Goal: Browse casually

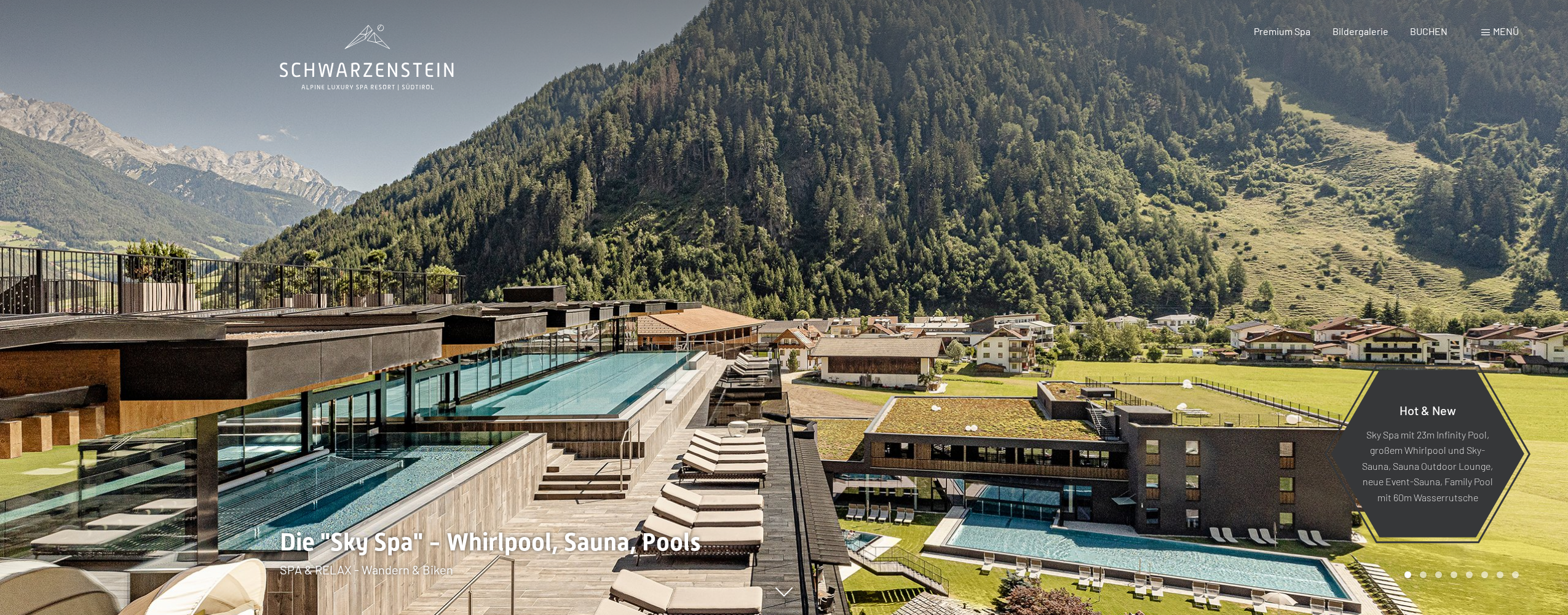
drag, startPoint x: 1072, startPoint y: 260, endPoint x: 579, endPoint y: 259, distance: 493.0
click at [583, 614] on div at bounding box center [784, 615] width 1008 height 0
click at [774, 291] on div at bounding box center [392, 308] width 784 height 615
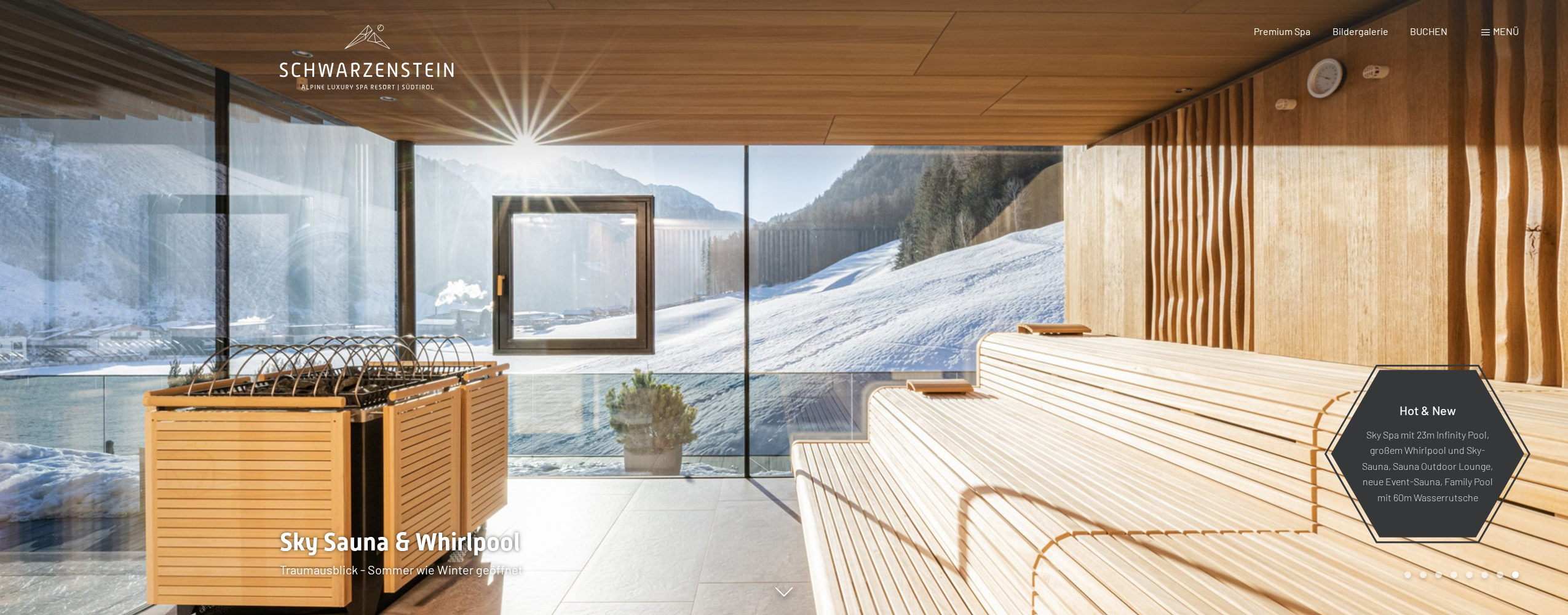
click at [1155, 330] on div at bounding box center [1175, 308] width 784 height 615
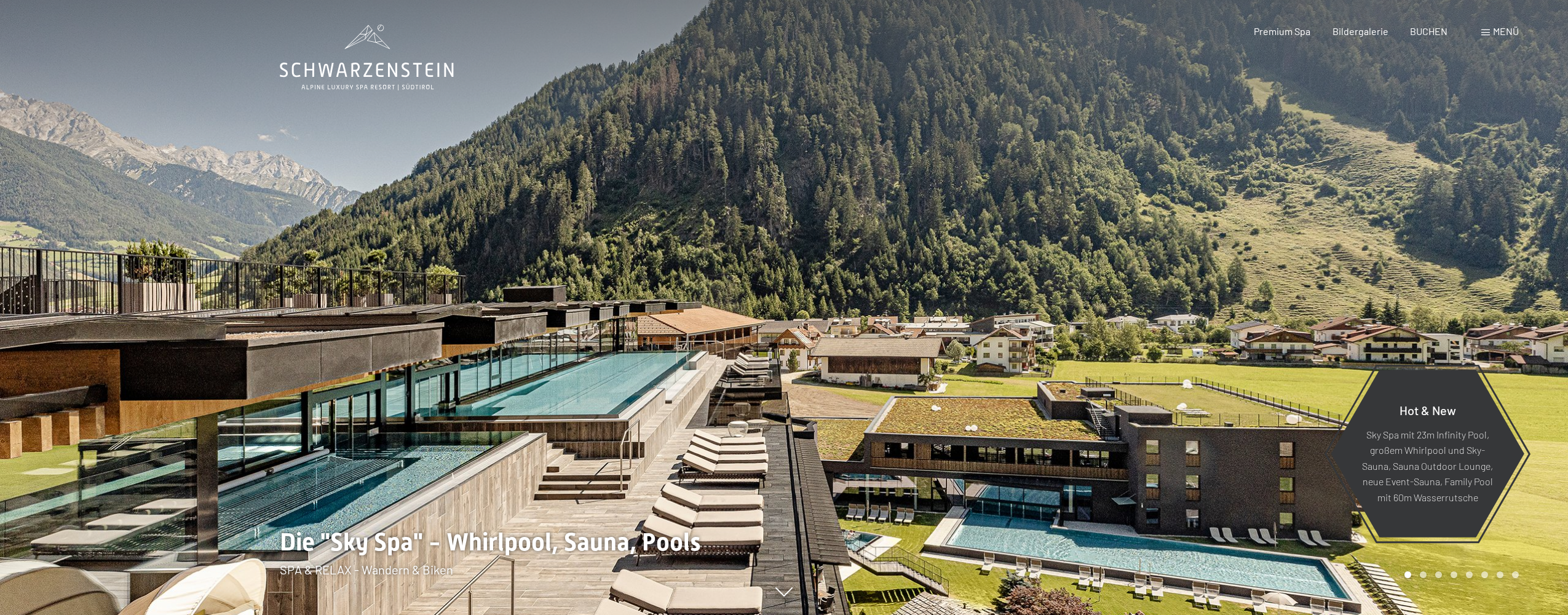
click at [374, 69] on icon at bounding box center [366, 57] width 174 height 66
click at [366, 63] on icon at bounding box center [366, 57] width 174 height 66
click at [1201, 261] on div at bounding box center [1175, 308] width 784 height 615
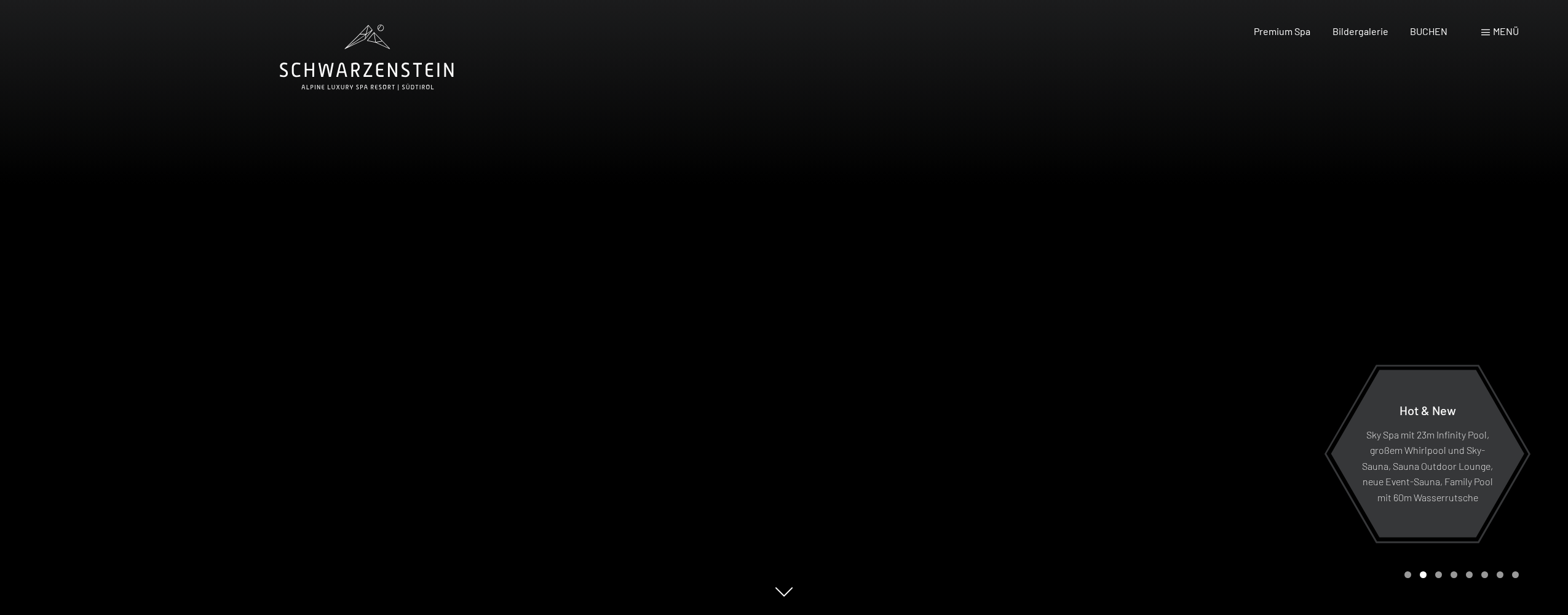
click at [1280, 252] on div at bounding box center [1175, 308] width 784 height 615
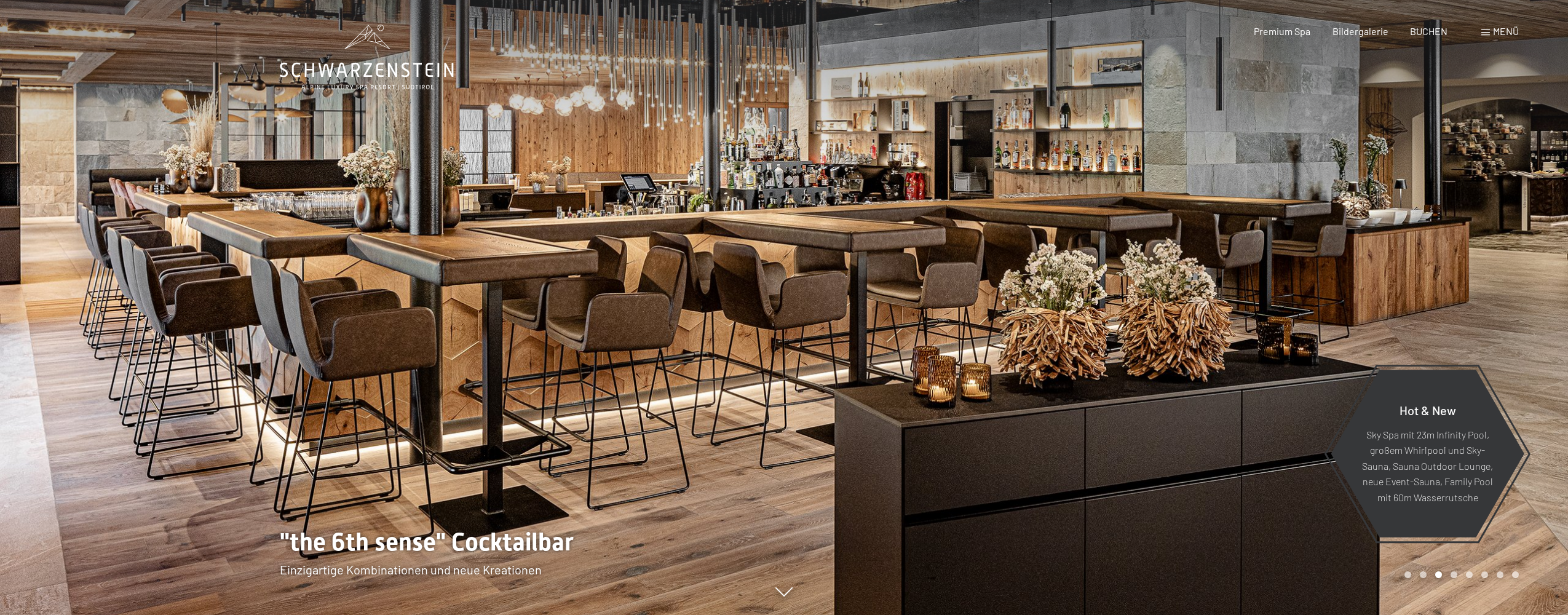
click at [176, 242] on div at bounding box center [392, 308] width 784 height 615
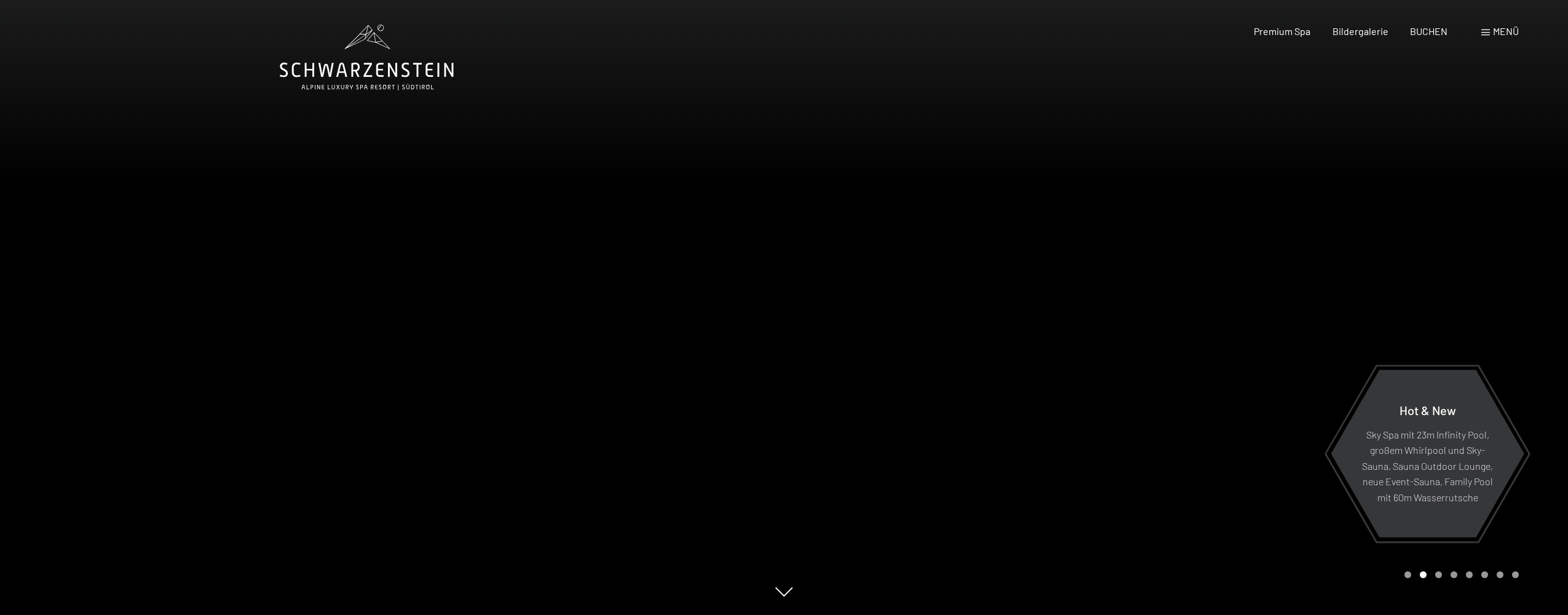
click at [205, 218] on div at bounding box center [392, 308] width 784 height 615
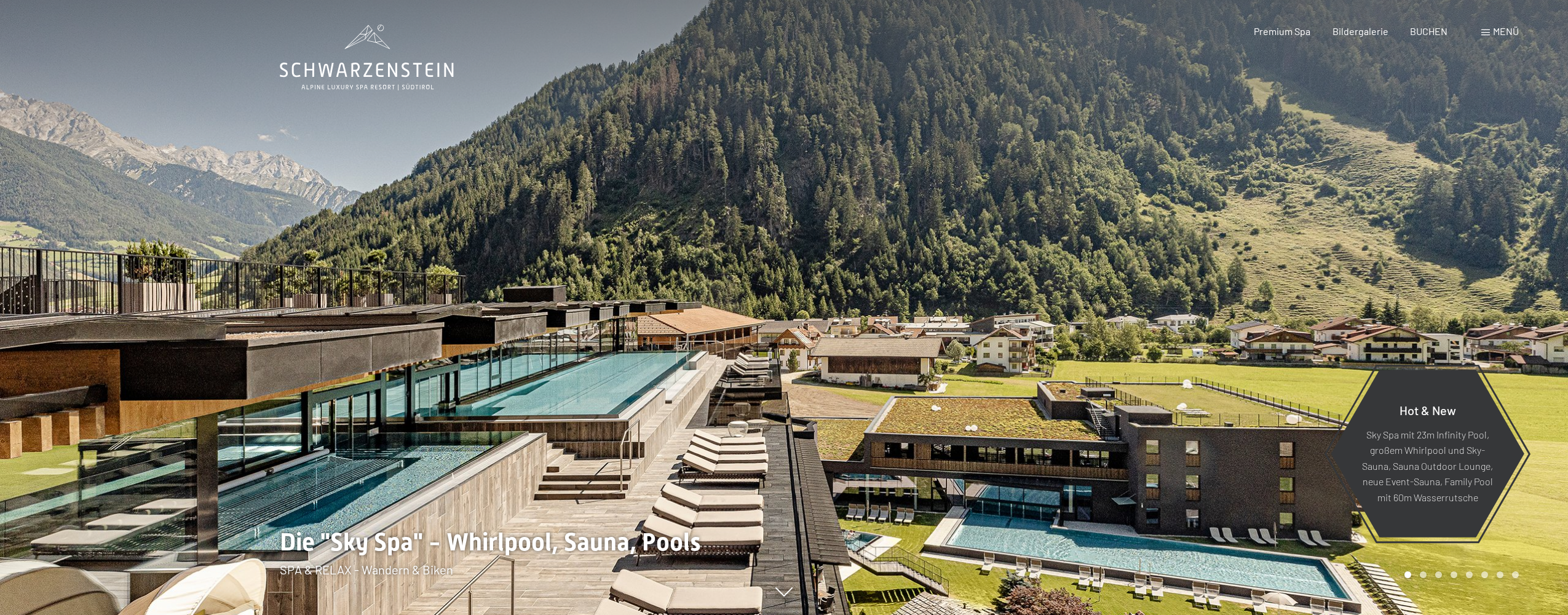
click at [1375, 210] on div at bounding box center [1175, 308] width 784 height 615
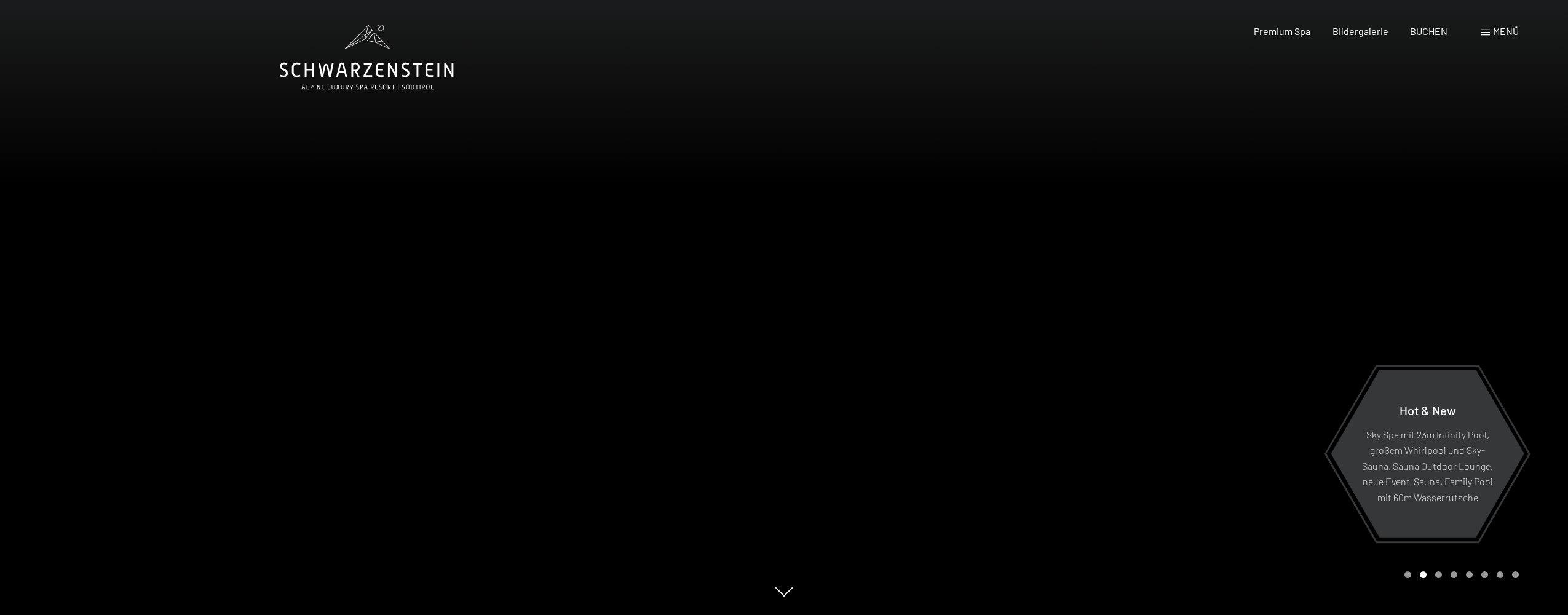
click at [1375, 210] on div at bounding box center [1175, 308] width 784 height 615
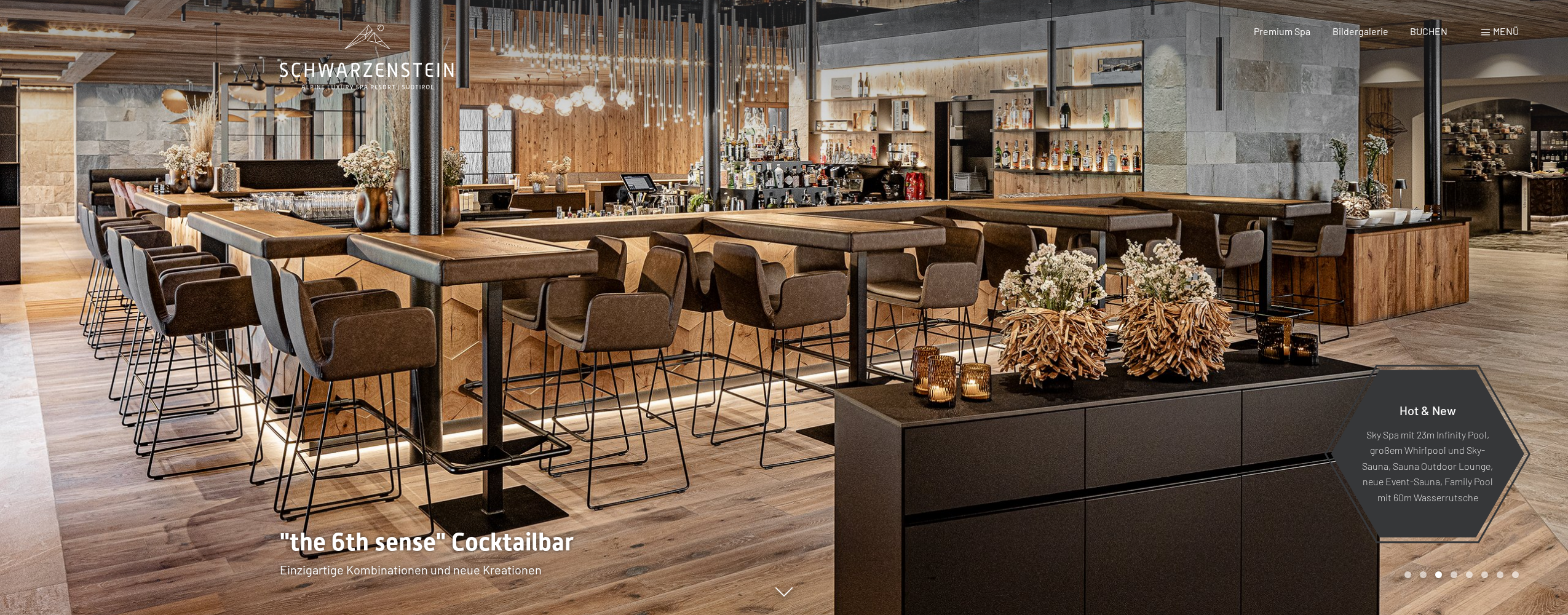
click at [1374, 210] on div at bounding box center [1175, 308] width 784 height 615
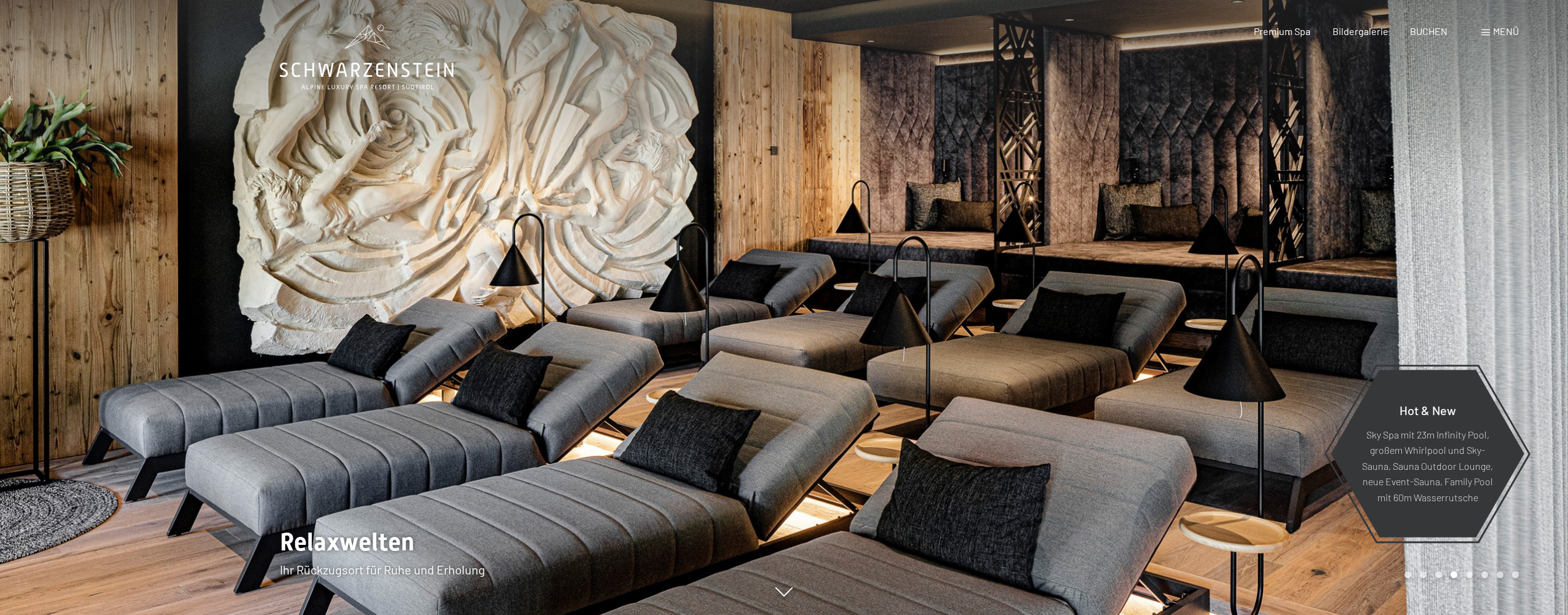
click at [1374, 210] on div at bounding box center [1175, 308] width 784 height 615
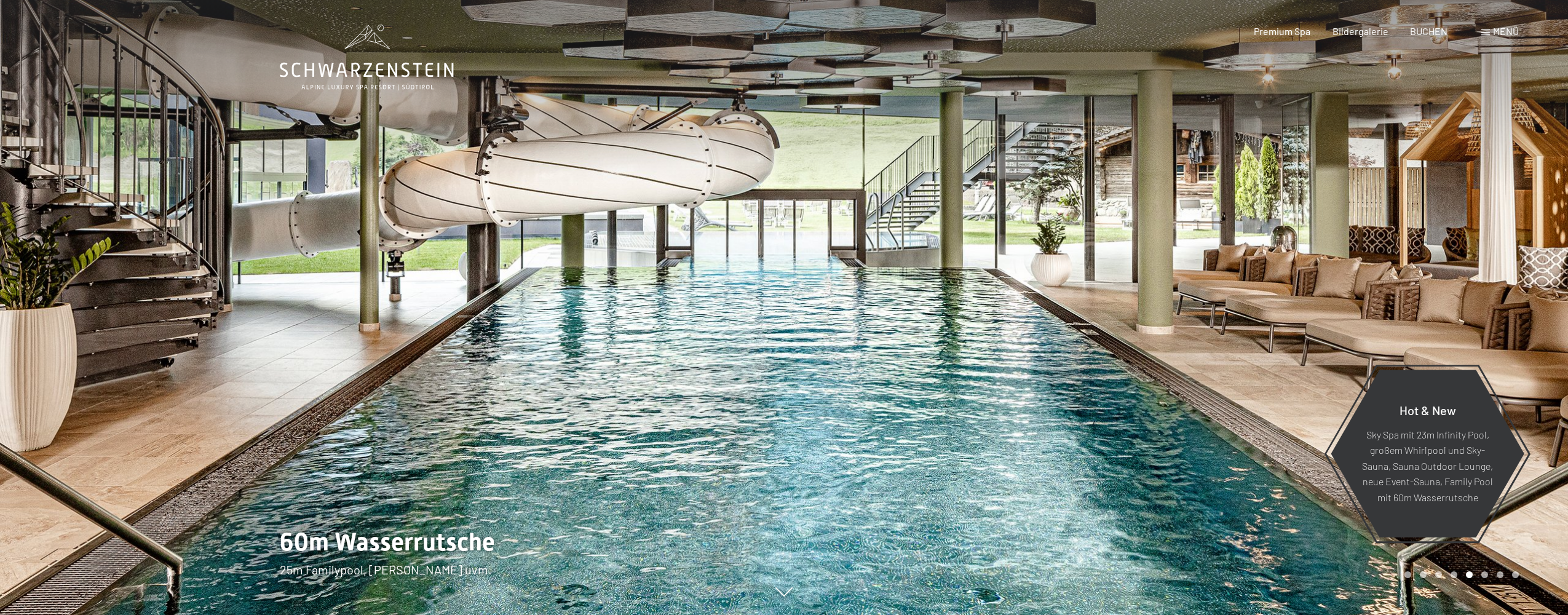
click at [1374, 210] on div at bounding box center [1175, 308] width 784 height 615
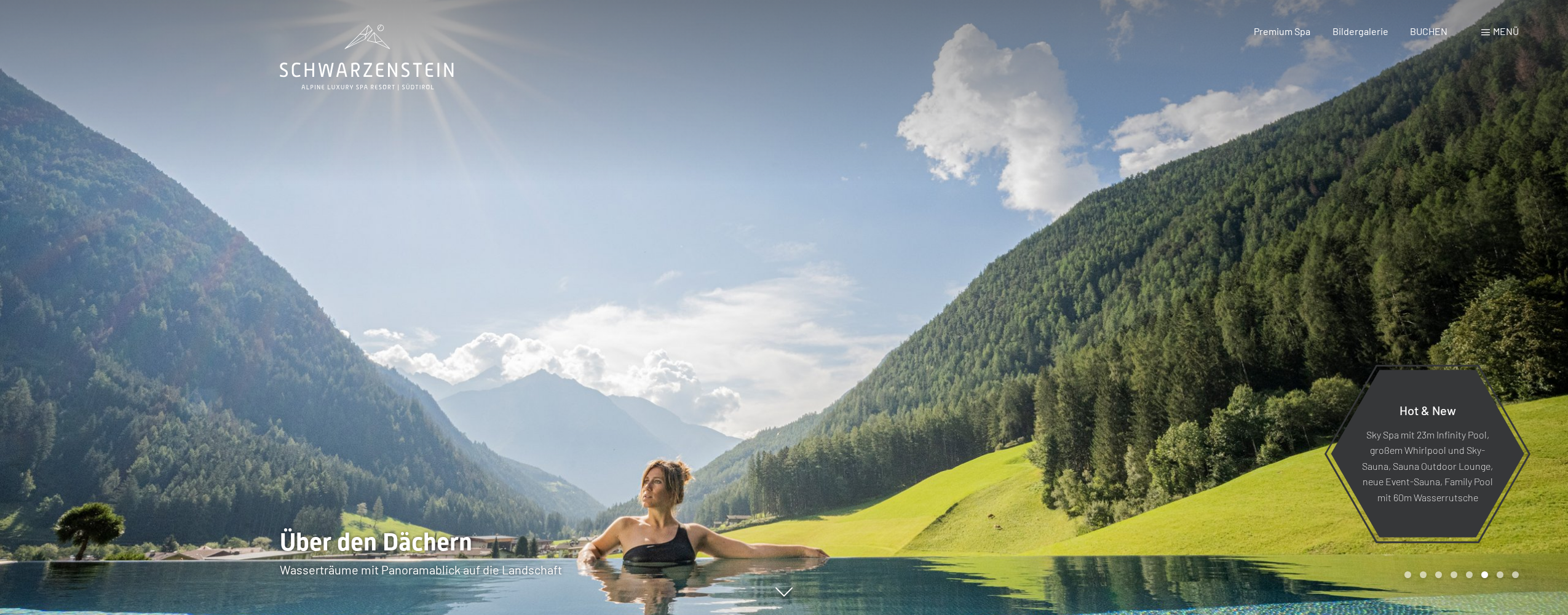
click at [1373, 210] on div at bounding box center [1175, 308] width 784 height 615
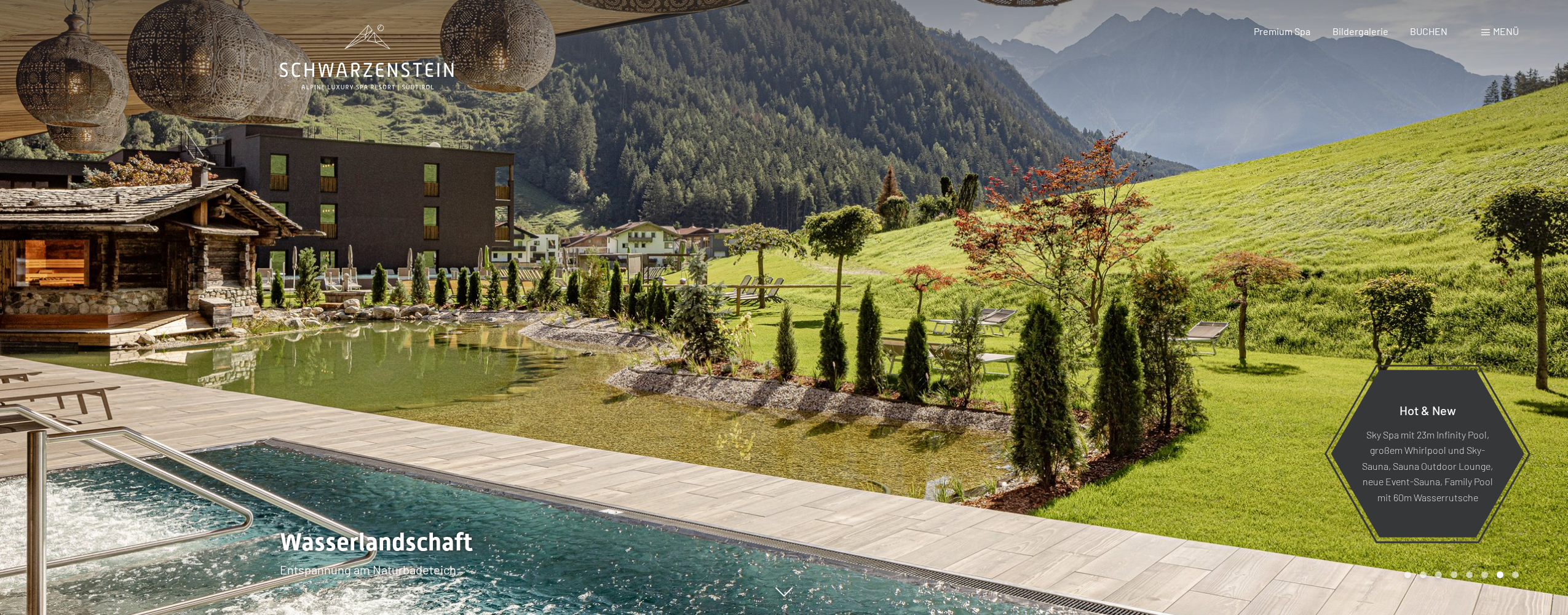
click at [75, 187] on div at bounding box center [392, 308] width 784 height 615
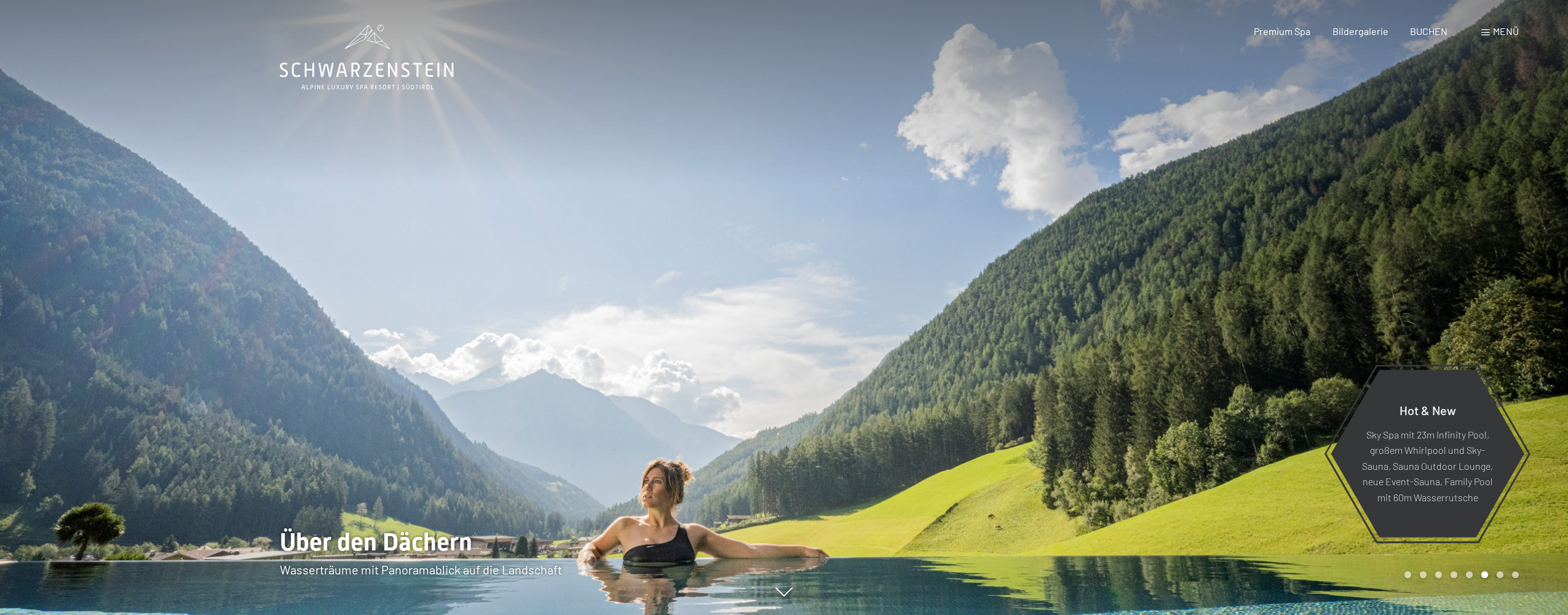
click at [1382, 218] on div at bounding box center [1175, 308] width 784 height 615
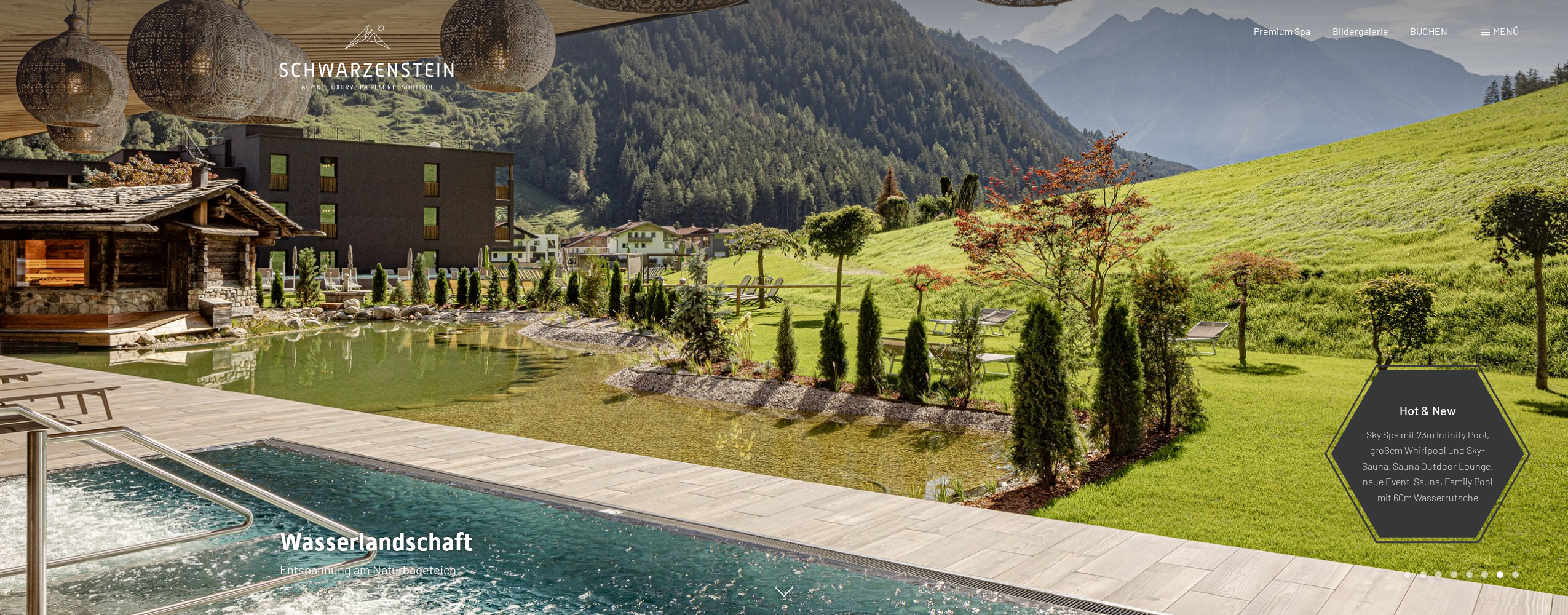
click at [198, 184] on div at bounding box center [392, 308] width 784 height 615
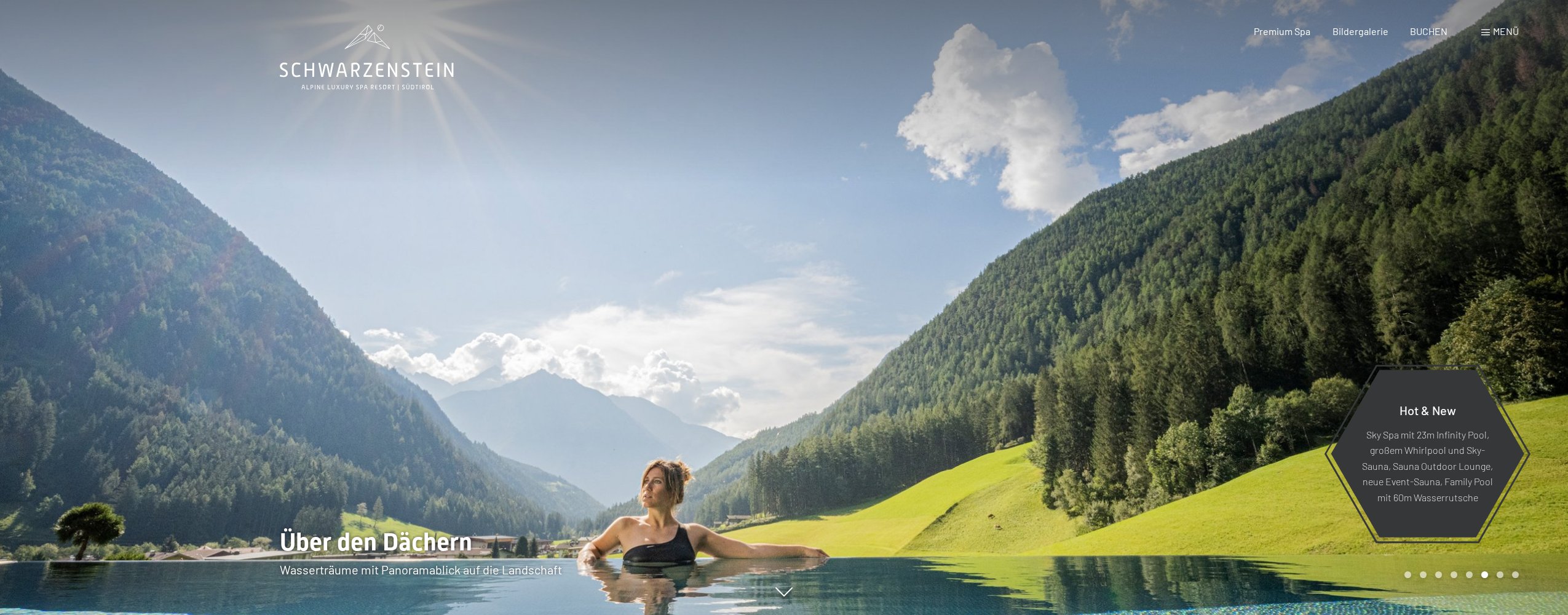
click at [1430, 139] on div at bounding box center [1175, 308] width 784 height 615
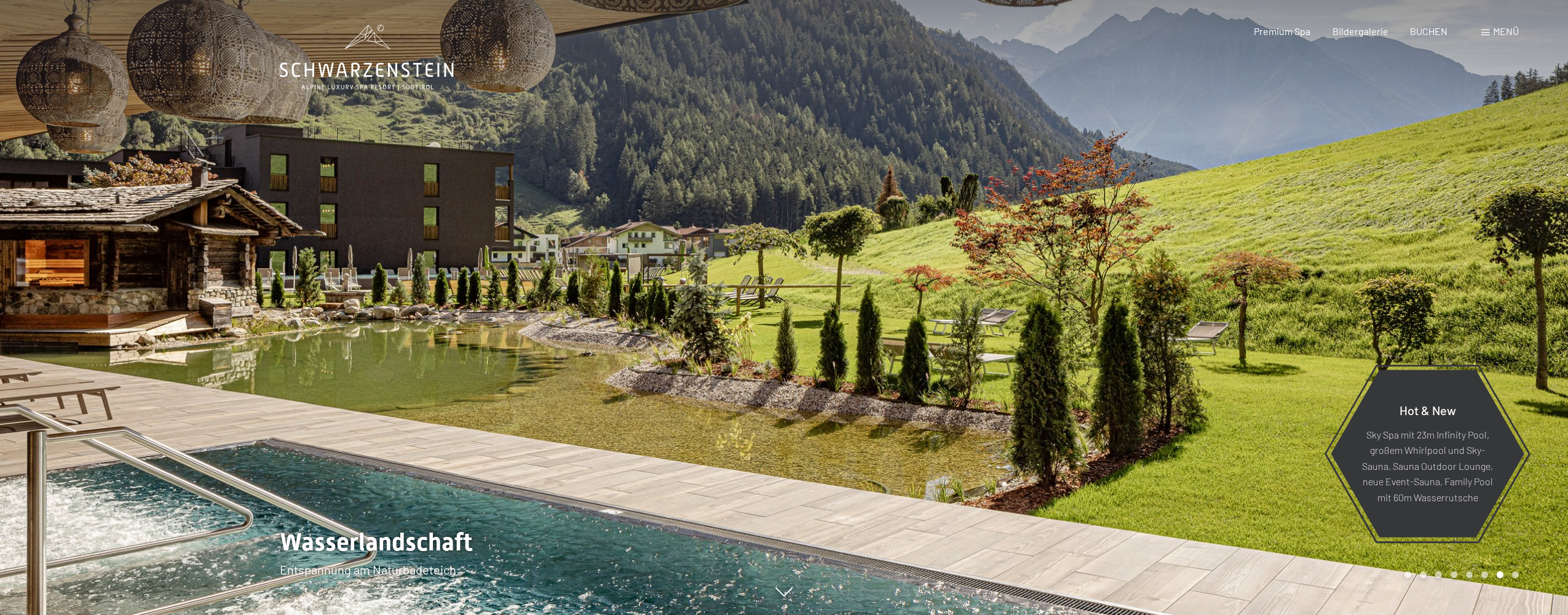
click at [1430, 139] on div at bounding box center [1175, 308] width 784 height 615
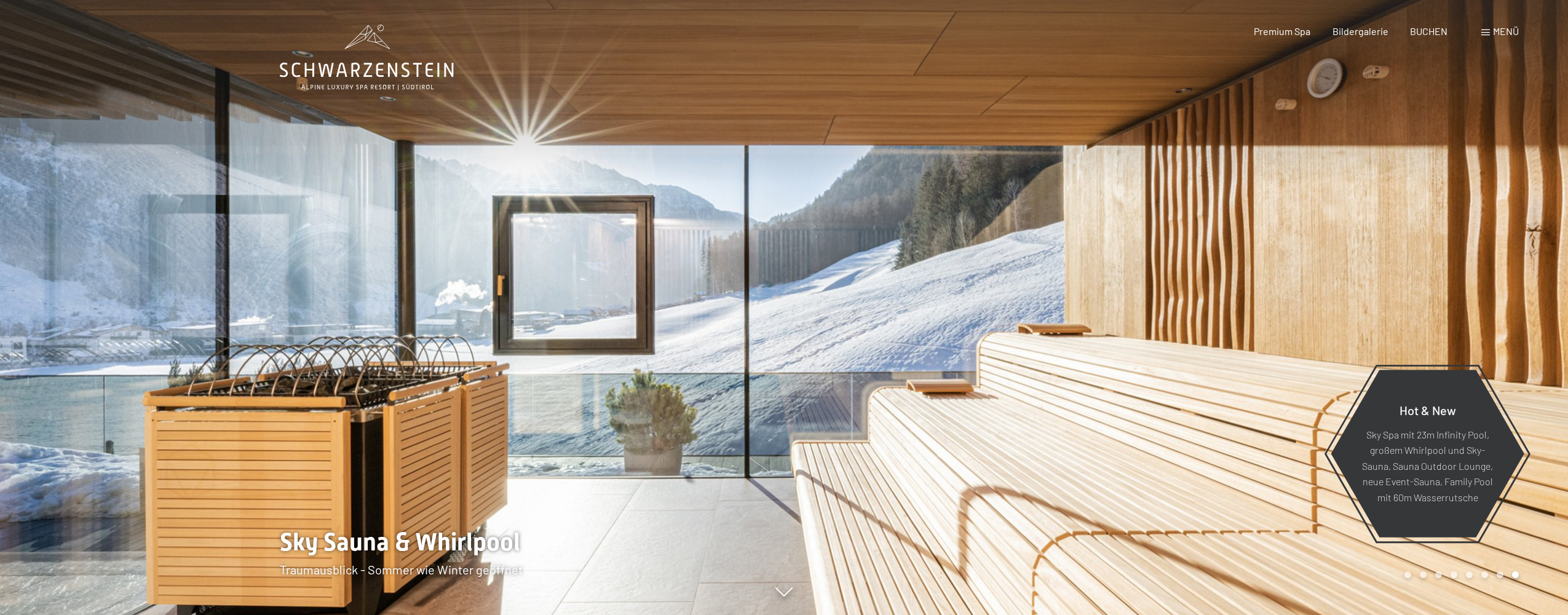
click at [1430, 139] on div at bounding box center [1175, 308] width 784 height 615
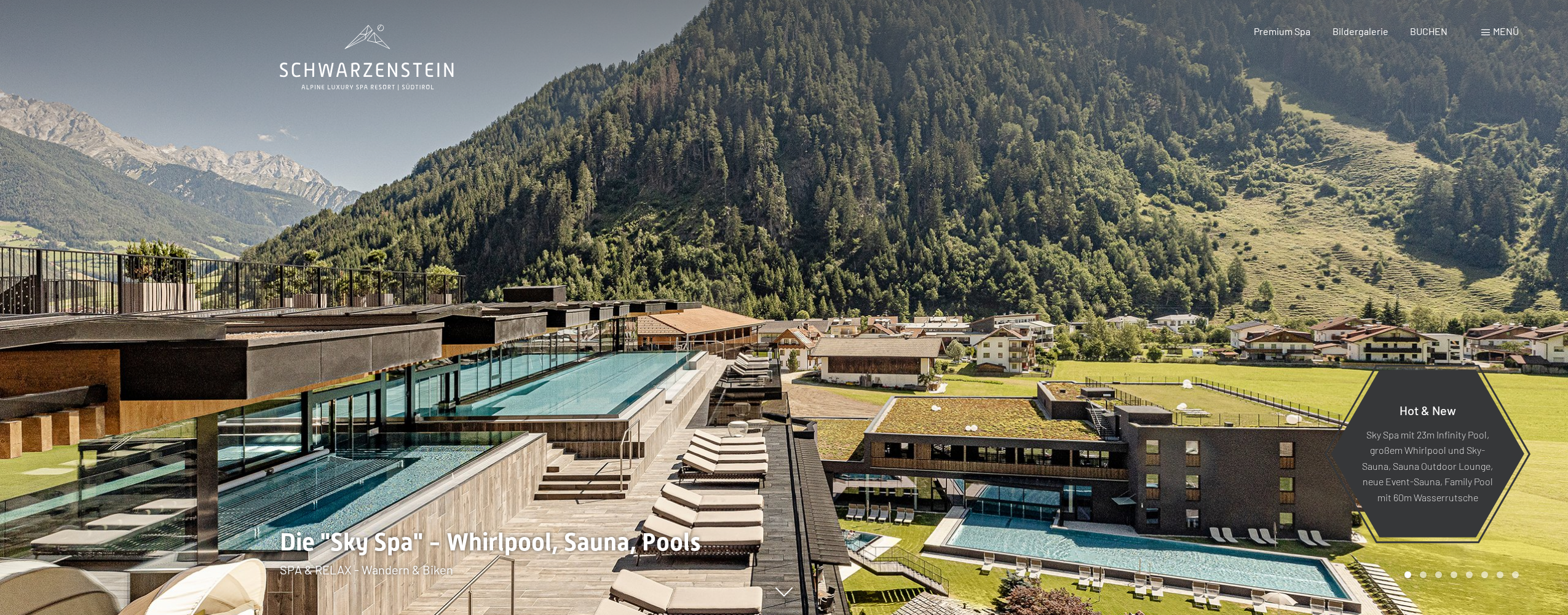
click at [1430, 139] on div at bounding box center [1175, 308] width 784 height 615
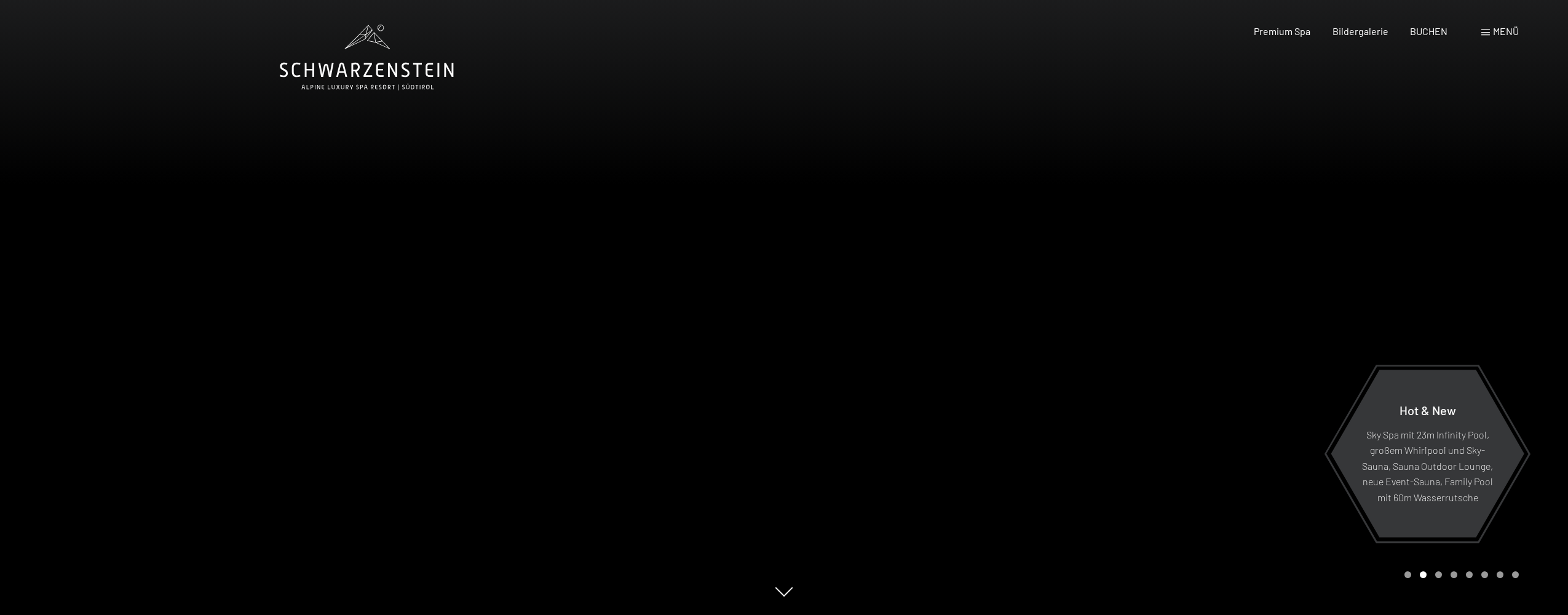
click at [207, 166] on div at bounding box center [392, 308] width 784 height 615
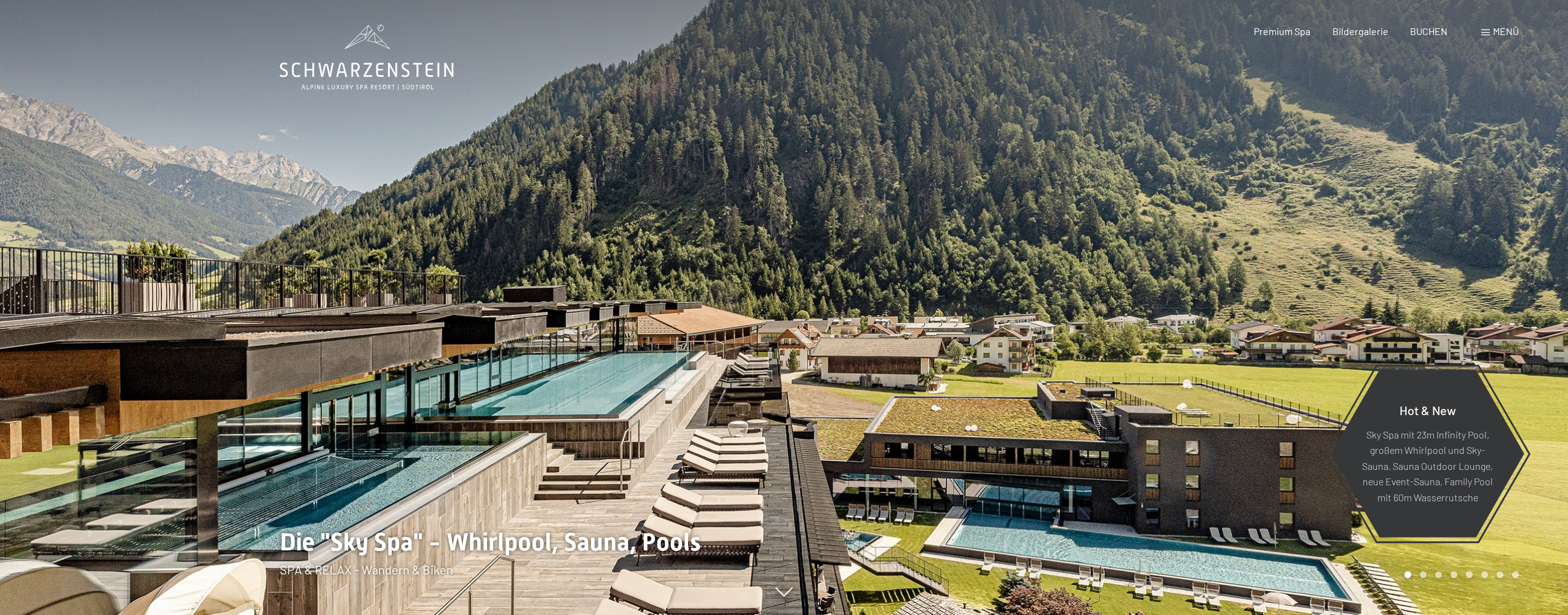
click at [1489, 220] on div at bounding box center [1175, 308] width 784 height 615
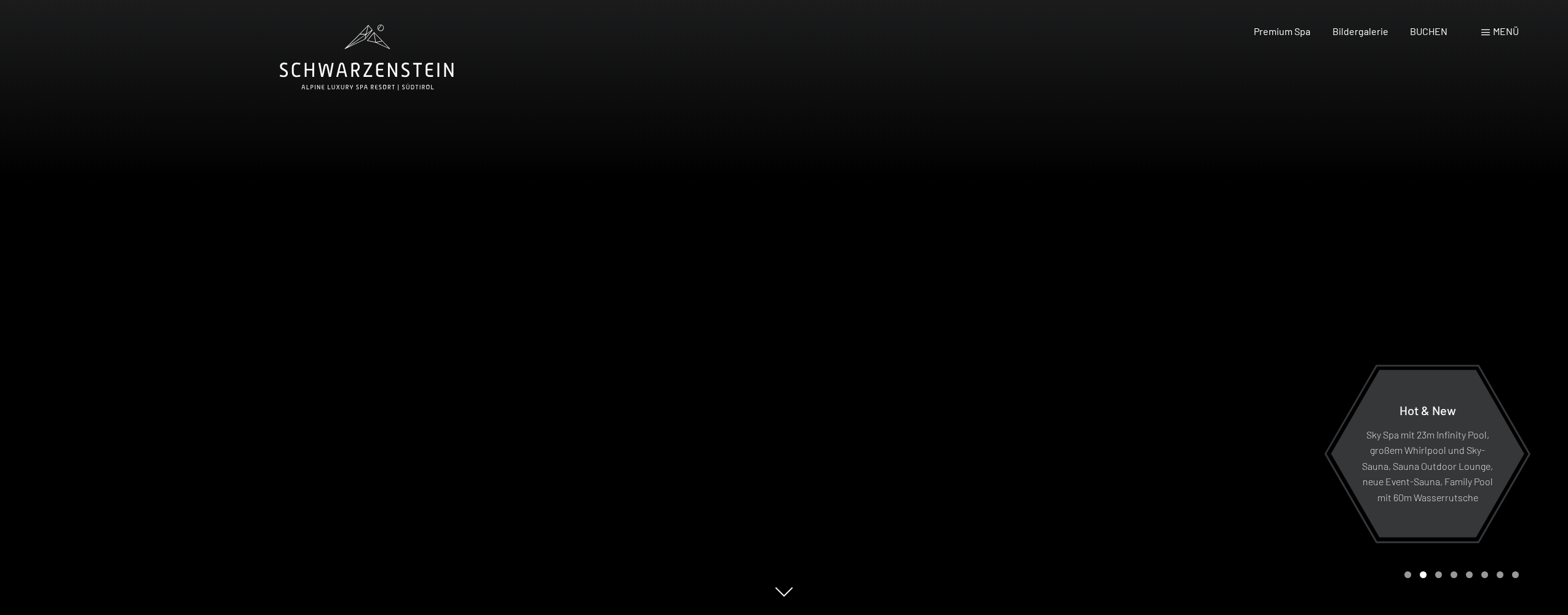
click at [1343, 158] on div at bounding box center [1175, 308] width 784 height 615
